Goal: Task Accomplishment & Management: Use online tool/utility

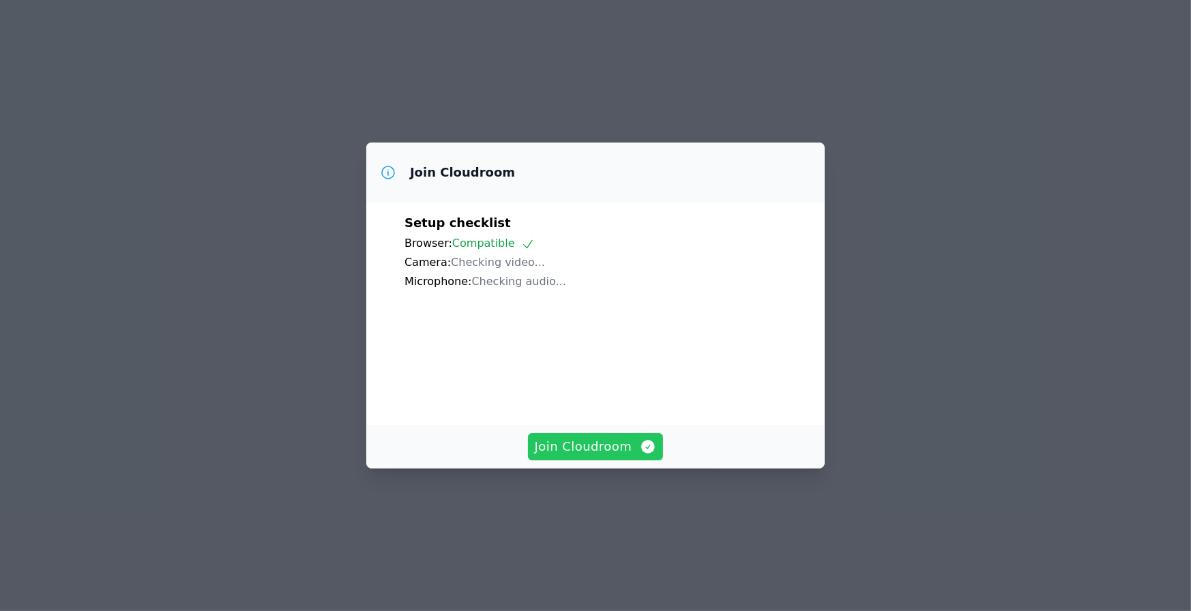
click at [626, 450] on div "Join Cloudroom Setup checklist Browser: Compatible Camera: Checking video... Mi…" at bounding box center [595, 306] width 458 height 326
click at [628, 456] on span "Join Cloudroom" at bounding box center [596, 446] width 122 height 19
click at [591, 456] on span "Join Cloudroom" at bounding box center [596, 446] width 122 height 19
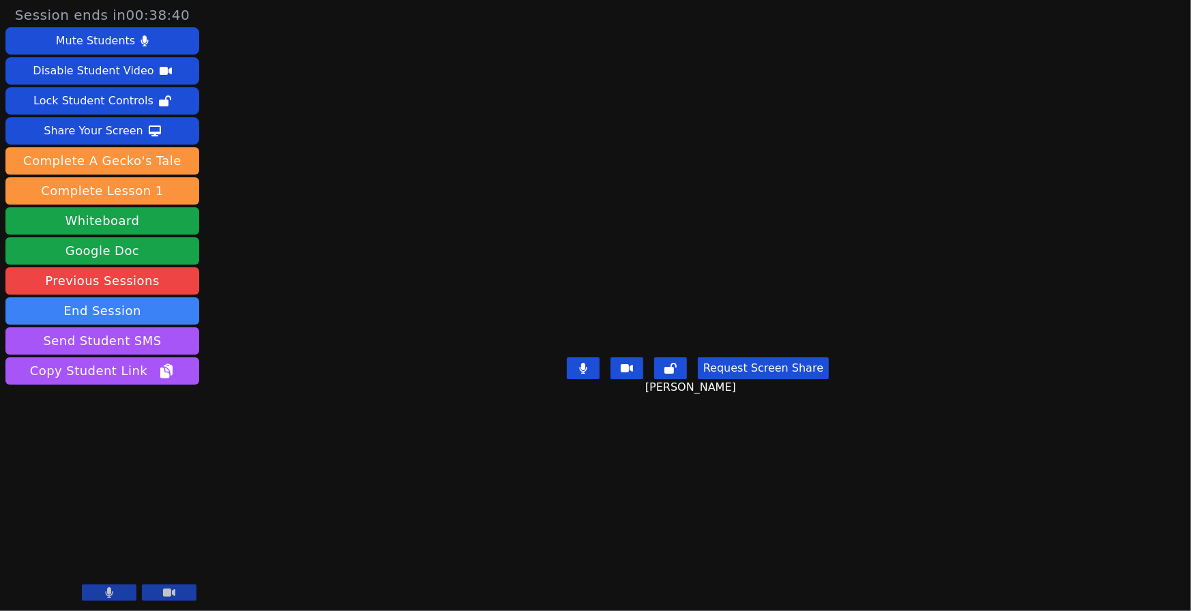
click at [293, 121] on div "Session ends in 00:38:40 Mute Students Disable Student Video Lock Student Contr…" at bounding box center [595, 305] width 1191 height 611
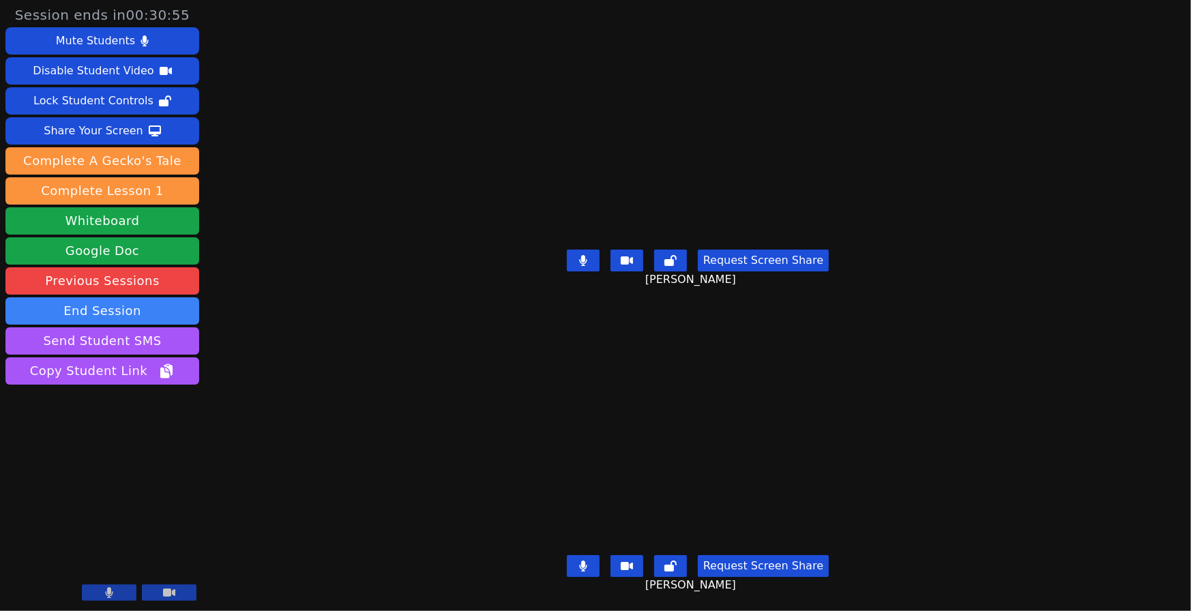
click at [583, 255] on icon at bounding box center [583, 260] width 8 height 11
click at [622, 291] on div "Request Screen Share [PERSON_NAME]" at bounding box center [697, 271] width 503 height 55
click at [594, 258] on button at bounding box center [583, 261] width 33 height 22
drag, startPoint x: 578, startPoint y: 553, endPoint x: 546, endPoint y: 531, distance: 38.6
click at [579, 561] on icon at bounding box center [583, 566] width 8 height 11
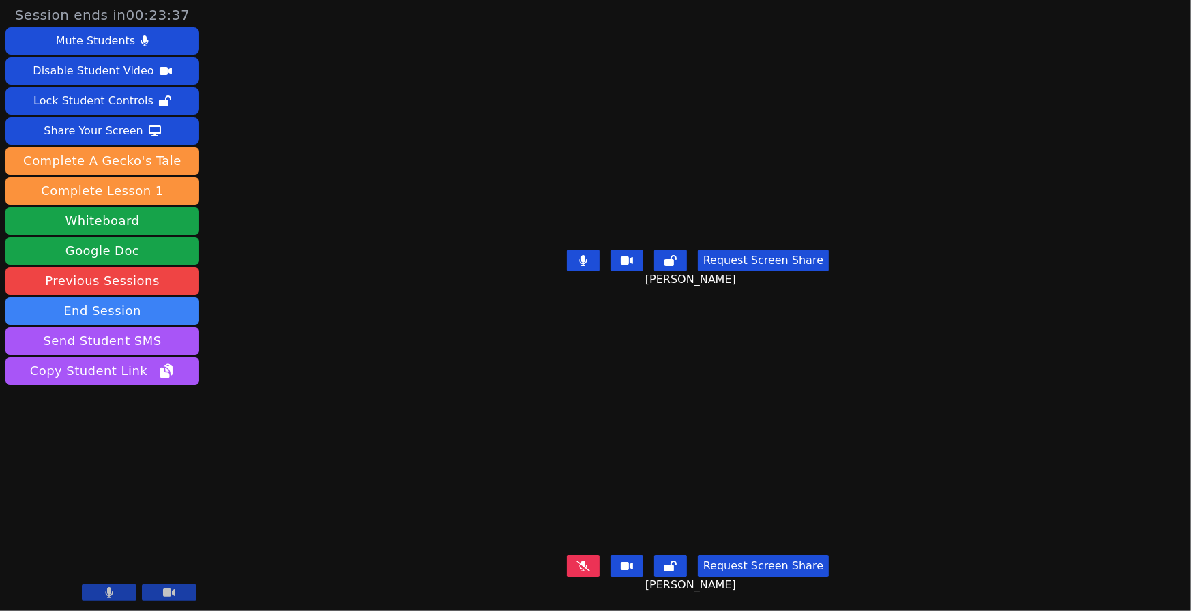
click at [571, 555] on button at bounding box center [583, 566] width 33 height 22
click at [576, 250] on button at bounding box center [583, 261] width 33 height 22
click at [580, 561] on icon at bounding box center [583, 566] width 8 height 11
click at [567, 250] on button at bounding box center [583, 261] width 33 height 22
click at [585, 561] on icon at bounding box center [583, 566] width 14 height 11
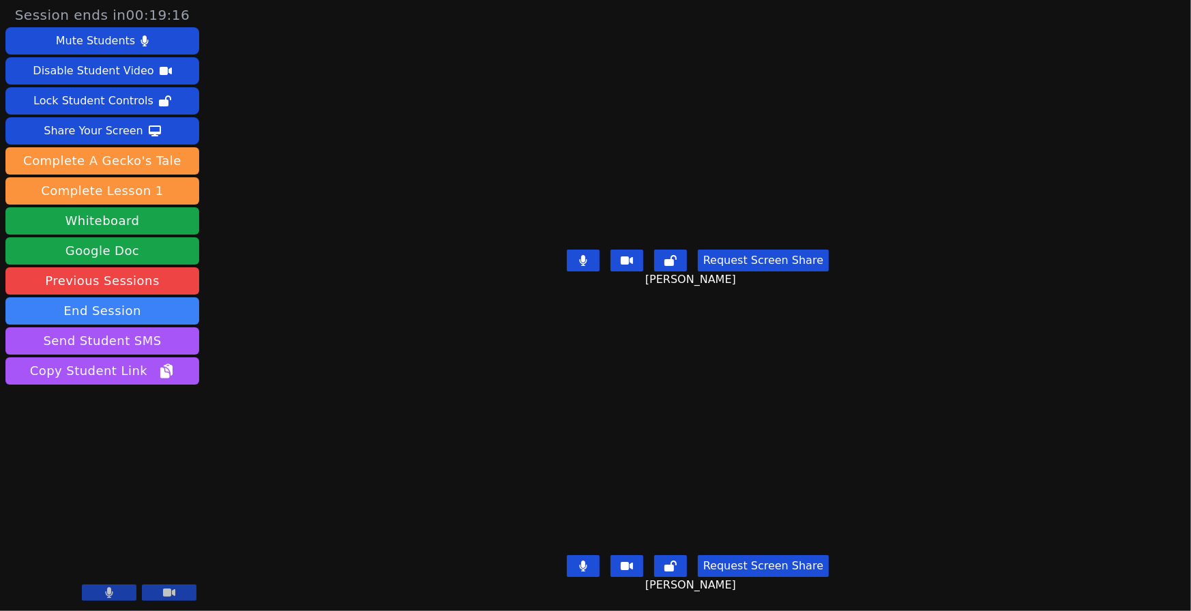
click at [581, 555] on button at bounding box center [583, 566] width 33 height 22
click at [585, 255] on icon at bounding box center [583, 260] width 8 height 11
click at [587, 259] on button at bounding box center [583, 261] width 33 height 22
click at [583, 560] on button at bounding box center [583, 566] width 33 height 22
click at [624, 426] on video at bounding box center [698, 430] width 422 height 237
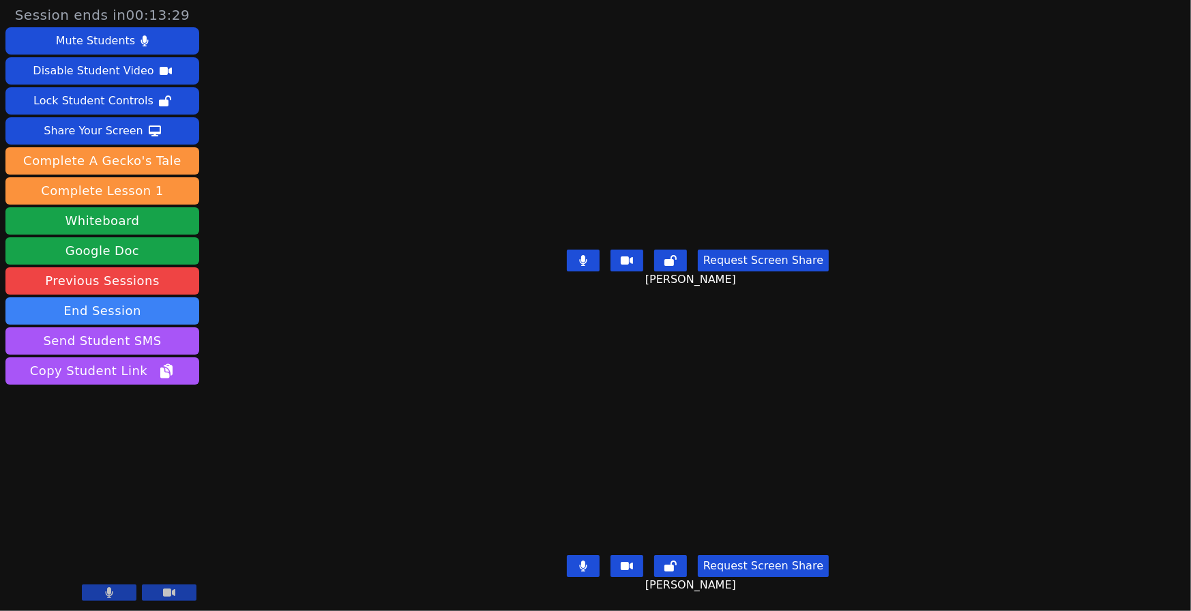
click at [590, 555] on button at bounding box center [583, 566] width 33 height 22
click at [582, 255] on icon at bounding box center [583, 260] width 8 height 11
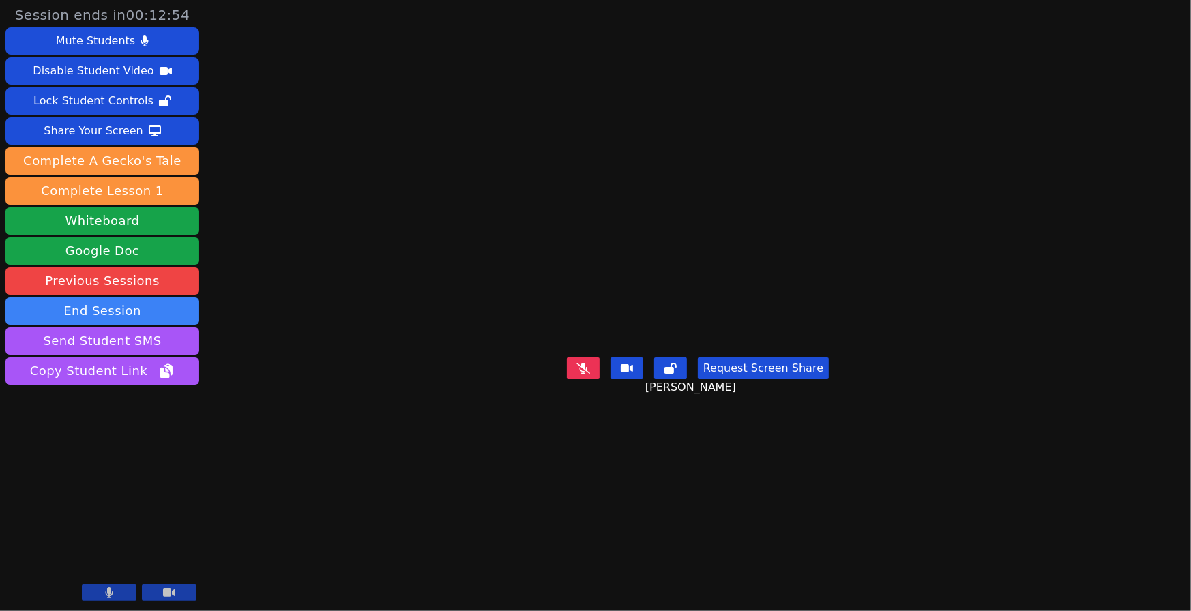
click at [572, 379] on button at bounding box center [583, 368] width 33 height 22
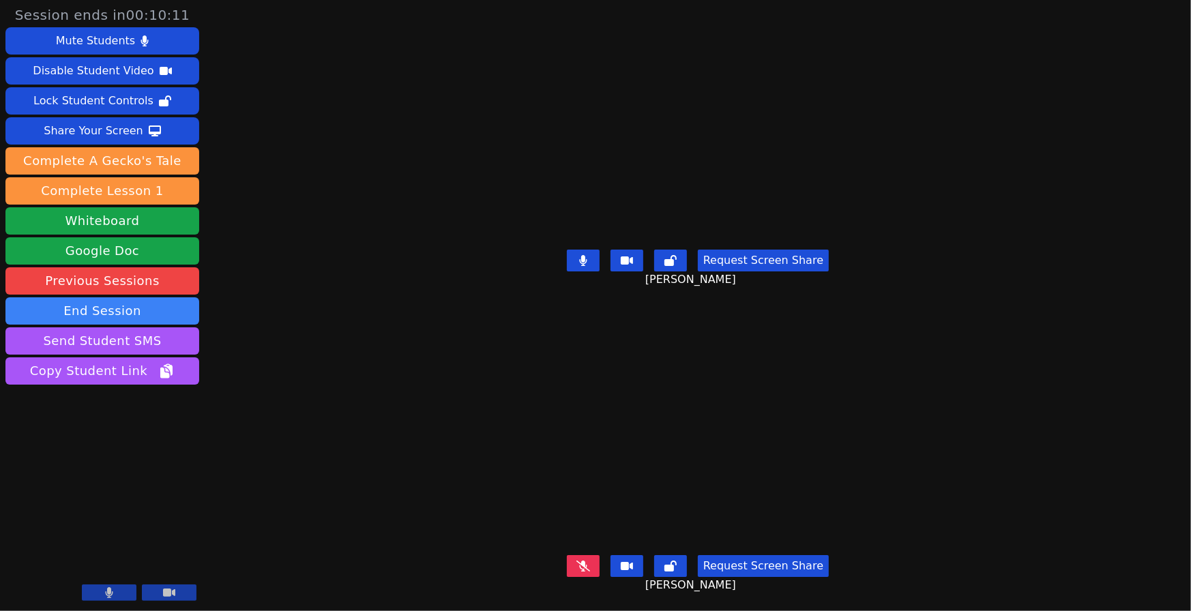
click at [585, 561] on icon at bounding box center [583, 566] width 14 height 11
click at [564, 274] on div "Request Screen Share [PERSON_NAME]" at bounding box center [697, 271] width 503 height 55
click at [572, 257] on button at bounding box center [583, 261] width 33 height 22
click at [577, 555] on button at bounding box center [583, 566] width 33 height 22
click at [579, 561] on icon at bounding box center [583, 566] width 14 height 11
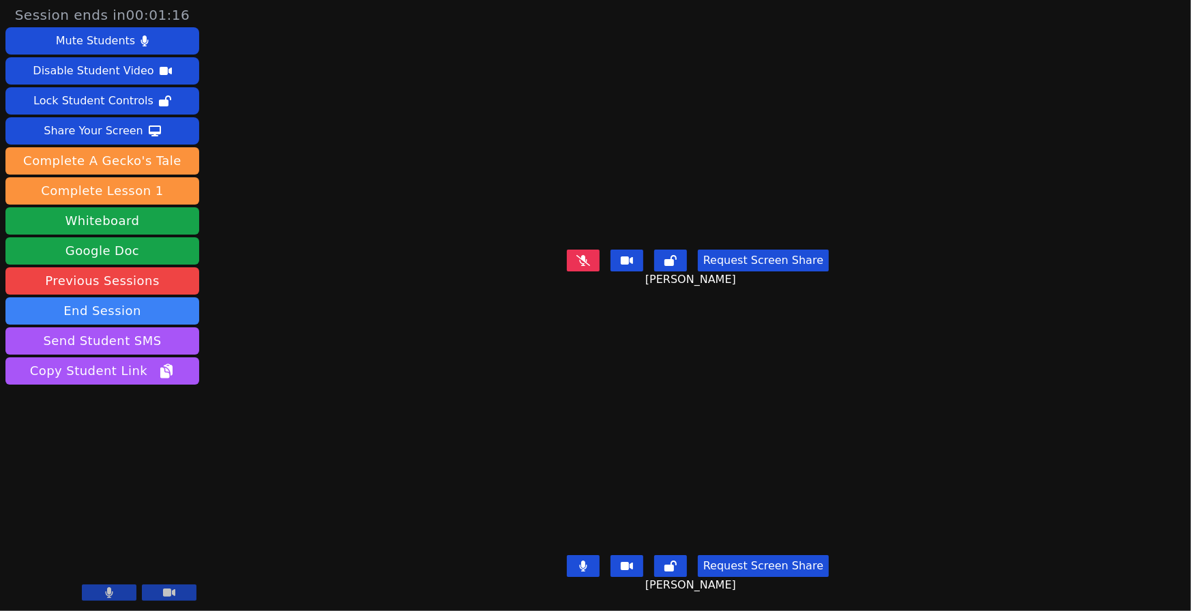
click at [582, 285] on div "Request Screen Share [PERSON_NAME]" at bounding box center [697, 271] width 503 height 55
click at [583, 257] on icon at bounding box center [583, 260] width 14 height 11
click at [589, 254] on button at bounding box center [583, 261] width 33 height 22
click at [384, 289] on div "Session ends in 00:00:00 Mute Students Disable Student Video Lock Student Contr…" at bounding box center [595, 305] width 1191 height 611
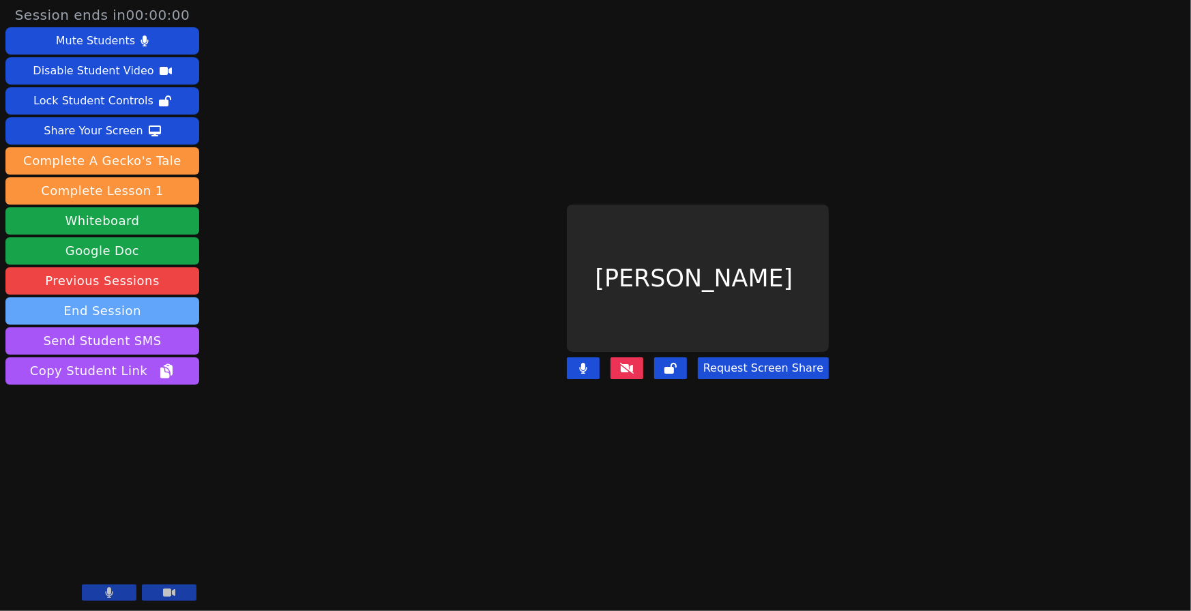
click at [168, 312] on button "End Session" at bounding box center [102, 310] width 194 height 27
